Goal: Information Seeking & Learning: Learn about a topic

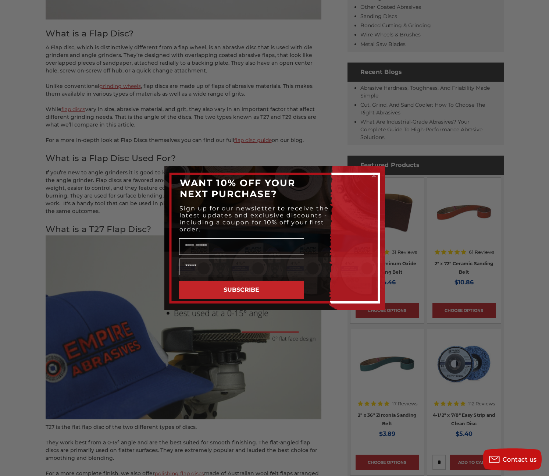
scroll to position [353, 0]
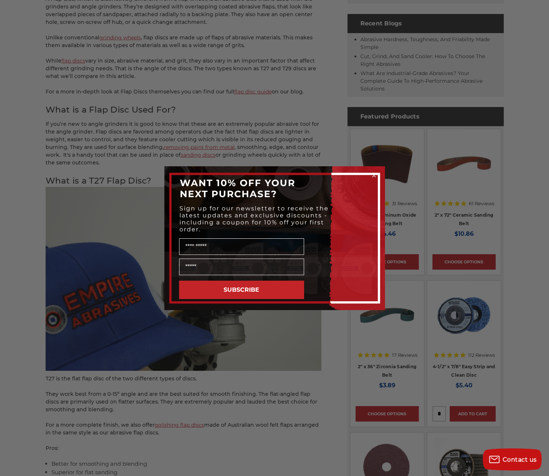
click at [375, 176] on circle "Close dialog" at bounding box center [373, 175] width 7 height 7
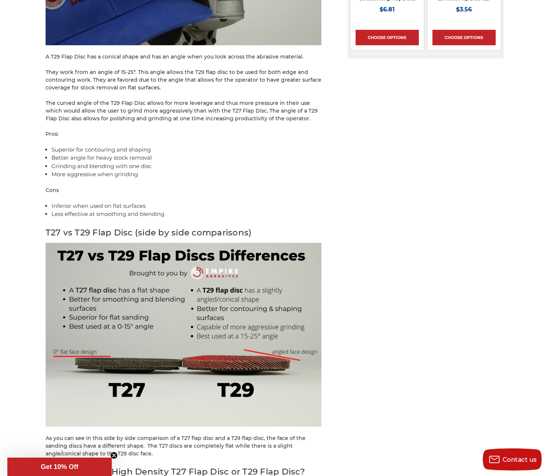
scroll to position [1077, 0]
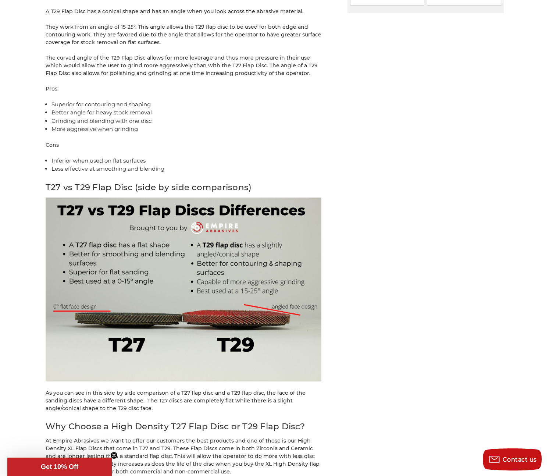
click at [247, 157] on li "Inferior when used on flat surfaces" at bounding box center [186, 161] width 270 height 8
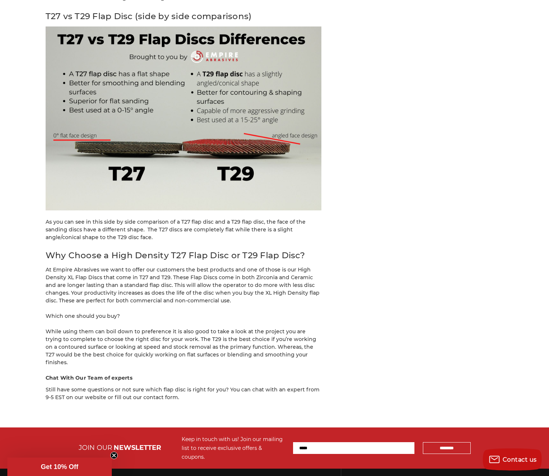
scroll to position [1239, 0]
